Goal: Transaction & Acquisition: Purchase product/service

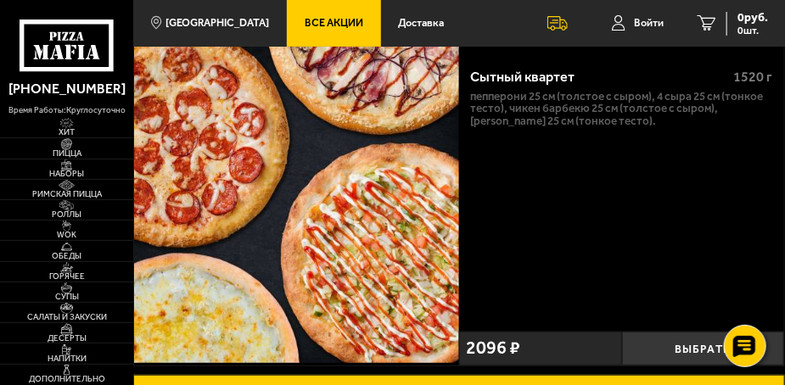
scroll to position [143, 0]
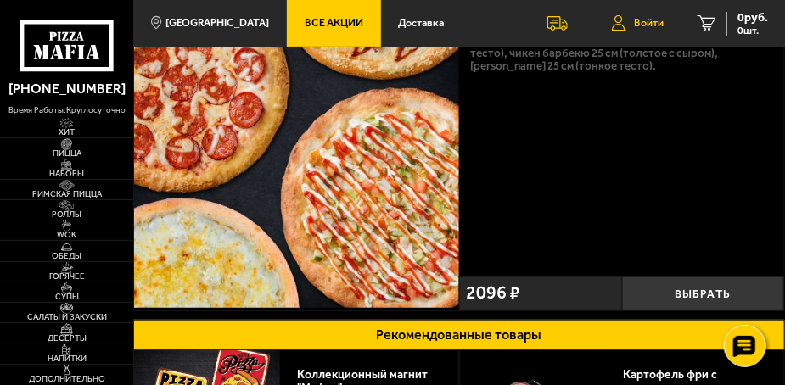
click at [652, 22] on span "Войти" at bounding box center [649, 23] width 30 height 11
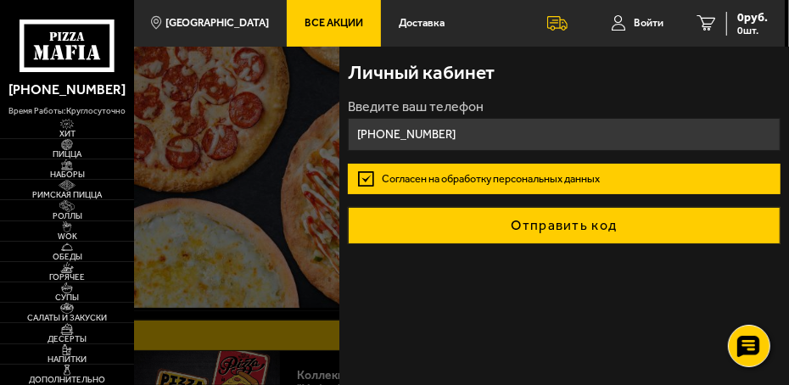
type input "[PHONE_NUMBER]"
click at [509, 216] on button "Отправить код" at bounding box center [564, 225] width 433 height 37
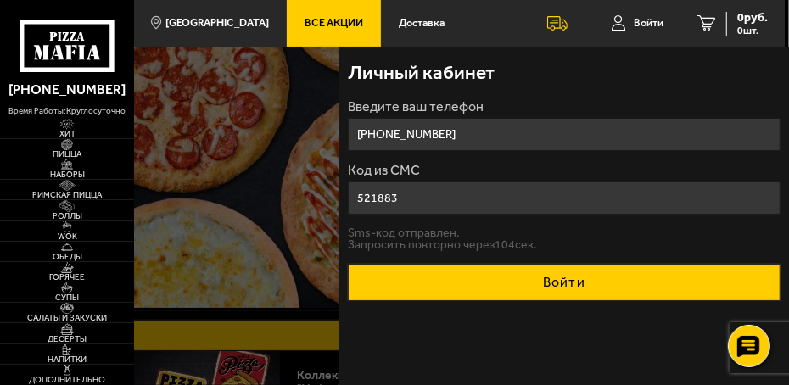
type input "521883"
click at [538, 282] on button "Войти" at bounding box center [564, 282] width 433 height 37
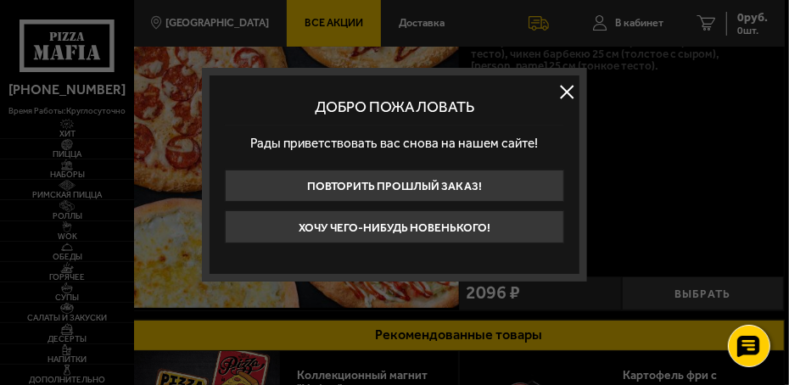
click at [567, 87] on button at bounding box center [566, 92] width 25 height 25
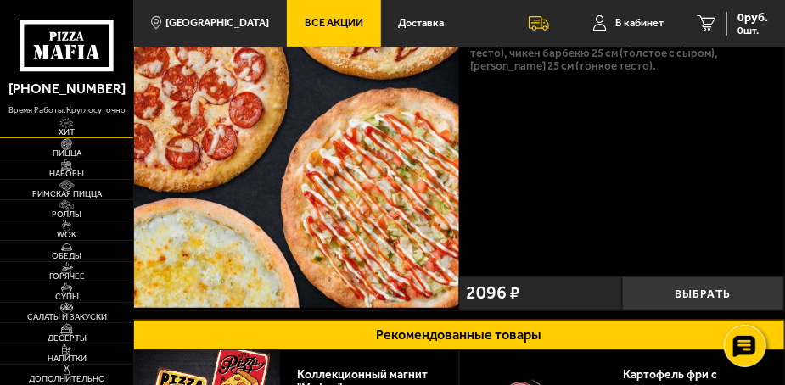
click at [71, 132] on span "Хит" at bounding box center [66, 133] width 133 height 8
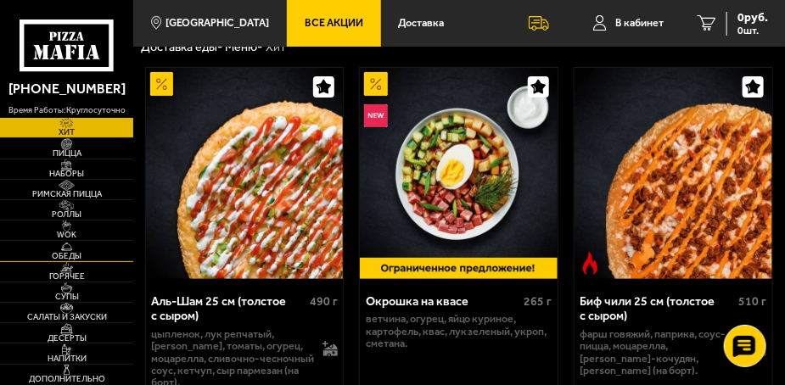
scroll to position [59, 0]
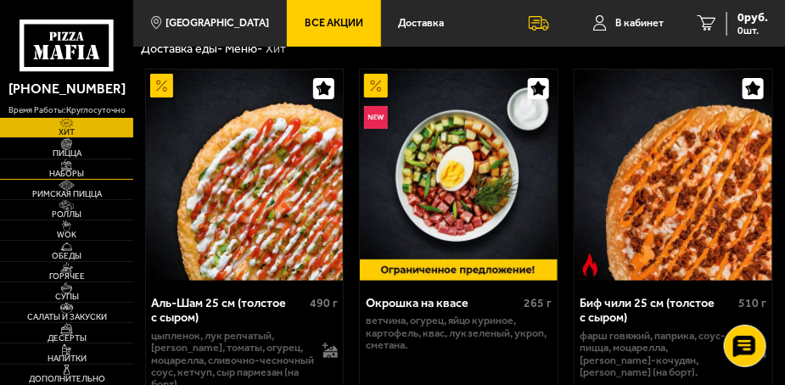
click at [78, 172] on span "Наборы" at bounding box center [66, 174] width 133 height 8
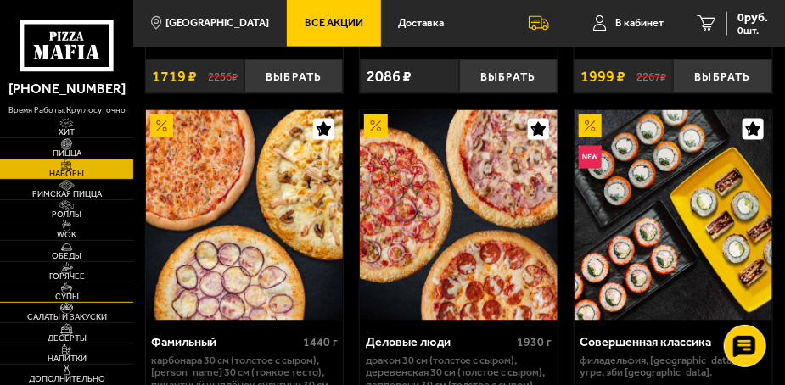
scroll to position [2637, 0]
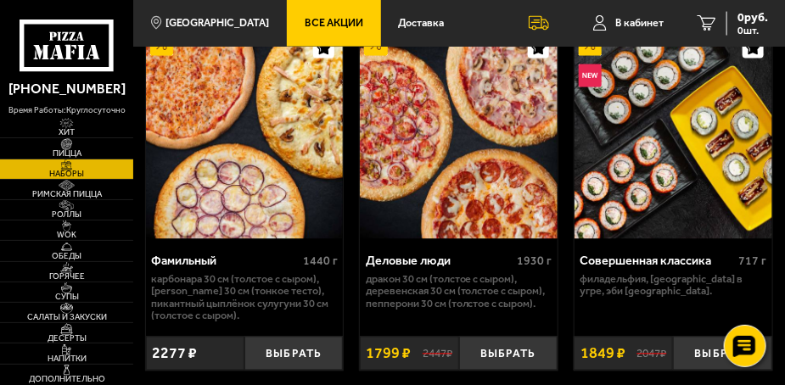
click at [332, 19] on span "Все Акции" at bounding box center [333, 23] width 59 height 11
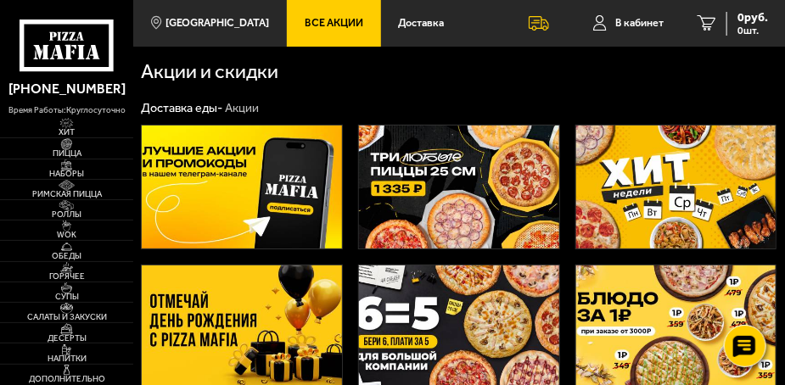
click at [614, 181] on img at bounding box center [676, 187] width 200 height 123
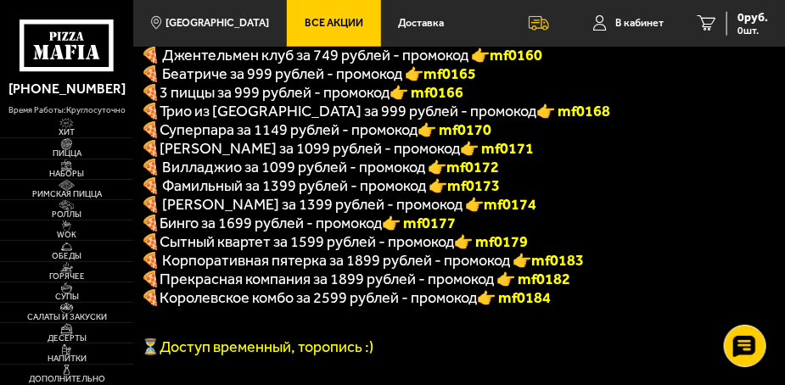
scroll to position [446, 0]
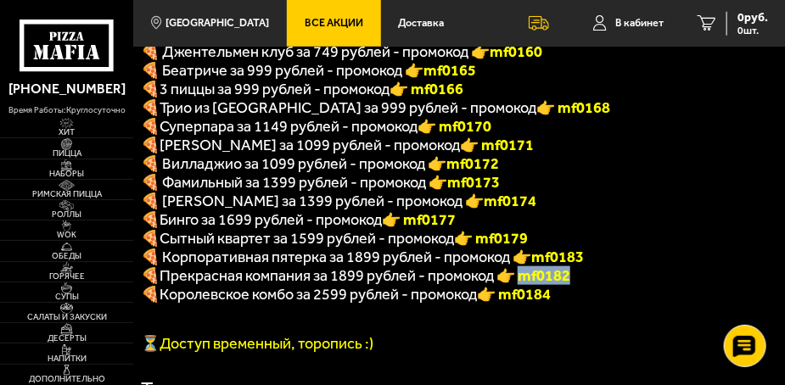
drag, startPoint x: 528, startPoint y: 288, endPoint x: 578, endPoint y: 284, distance: 50.2
click at [570, 284] on font "👉 mf0182" at bounding box center [533, 275] width 74 height 19
copy font "f0182"
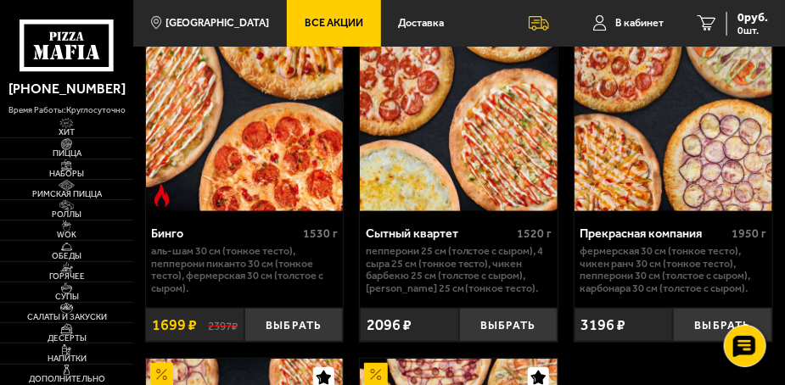
scroll to position [2078, 0]
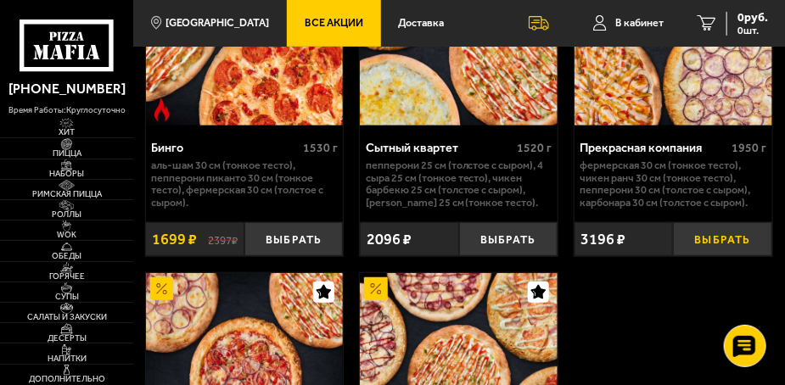
click at [709, 241] on button "Выбрать" at bounding box center [722, 239] width 98 height 34
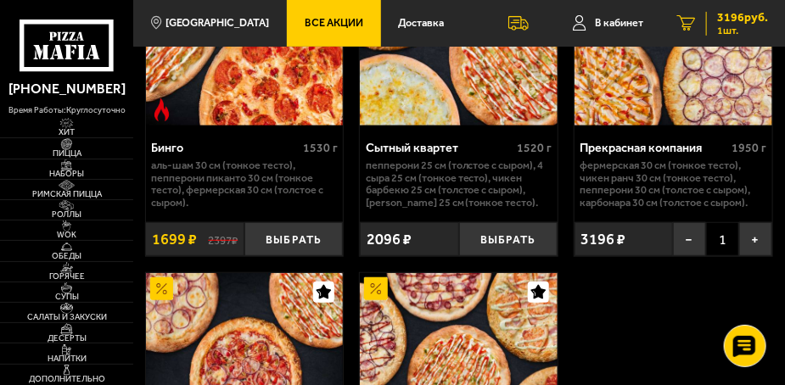
click at [734, 18] on span "3196 руб." at bounding box center [742, 18] width 51 height 12
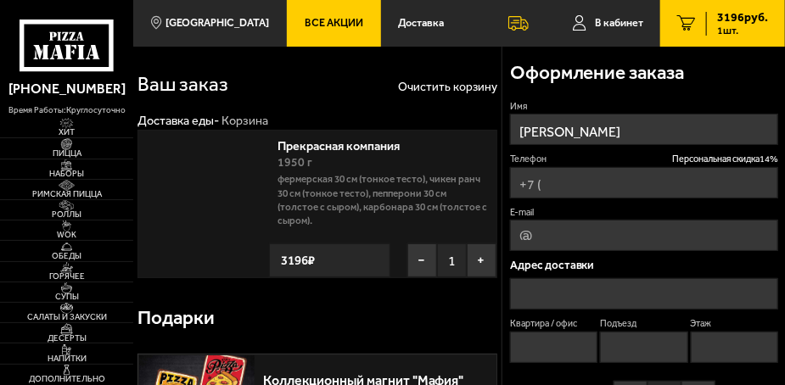
type input "[PHONE_NUMBER]"
type input "Санкт-Петербург, улица Адмирала Черокова, 18к2"
type input "758"
type input "14"
type input "2"
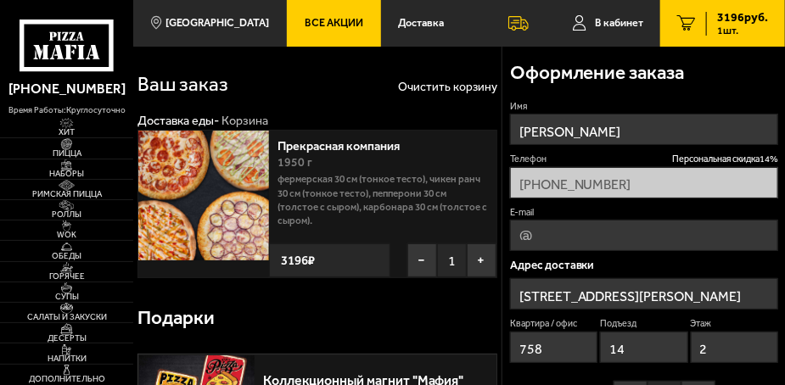
type input "улица Адмирала Черокова, 18к2"
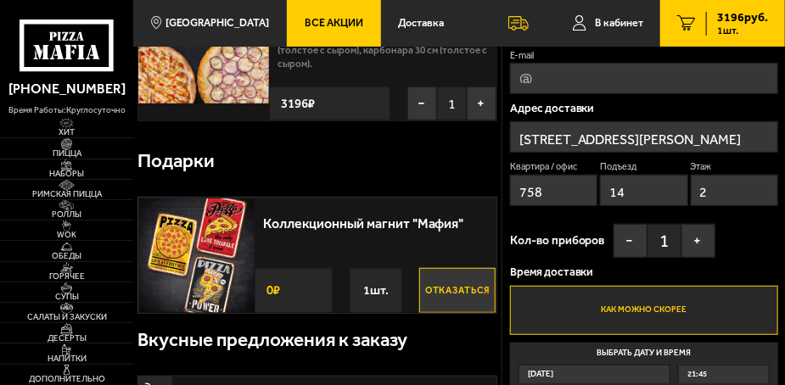
scroll to position [208, 0]
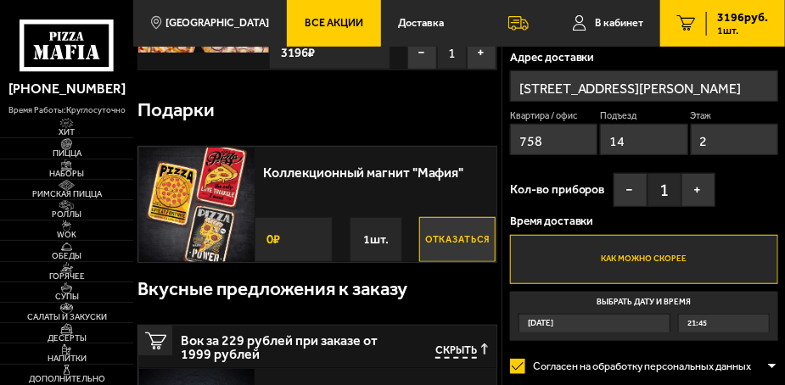
click at [444, 244] on button "Отказаться" at bounding box center [457, 239] width 76 height 45
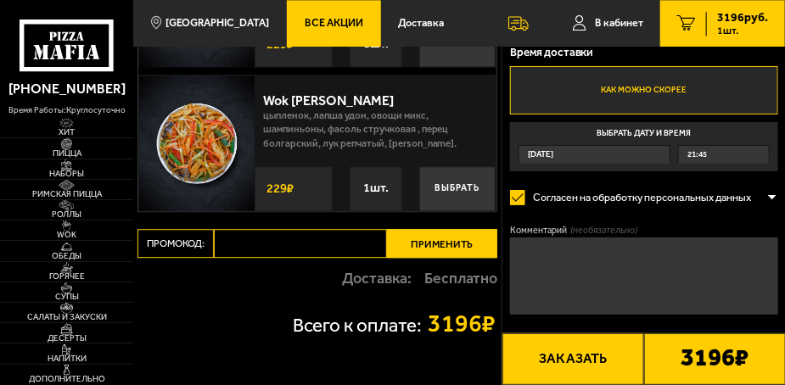
scroll to position [1209, 0]
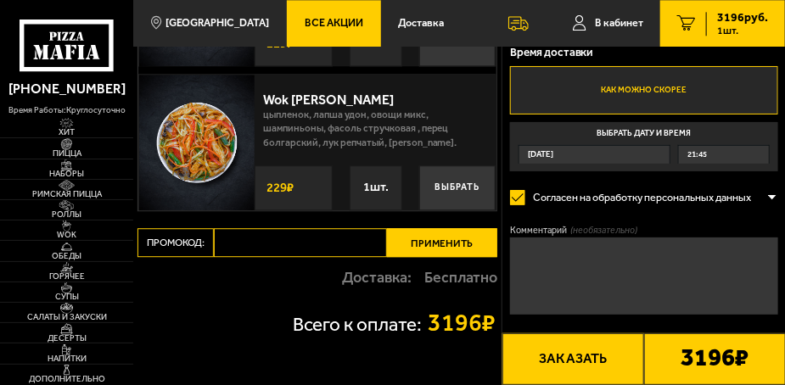
click at [286, 243] on input "Промокод:" at bounding box center [300, 242] width 173 height 29
paste input "mf0182"
type input "mf0182"
click at [411, 250] on button "Применить" at bounding box center [442, 242] width 110 height 29
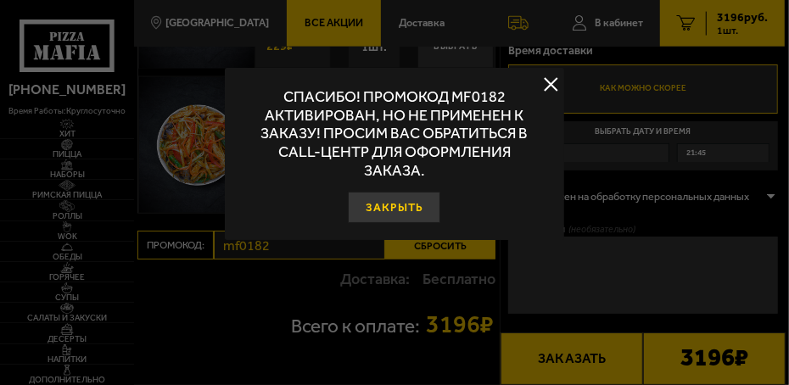
click at [404, 210] on button "Закрыть" at bounding box center [395, 207] width 92 height 31
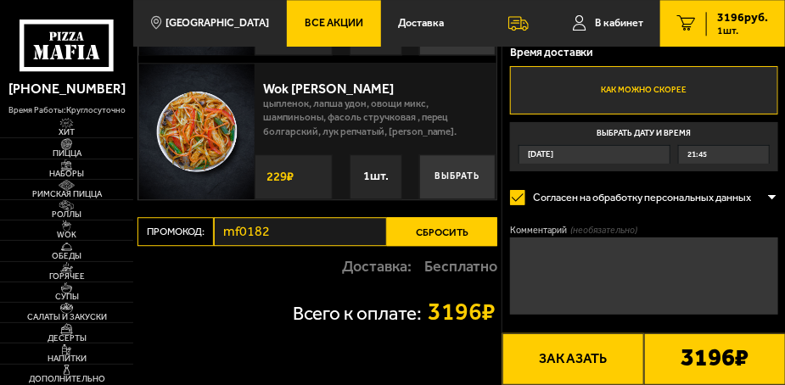
scroll to position [1226, 0]
